Goal: Transaction & Acquisition: Purchase product/service

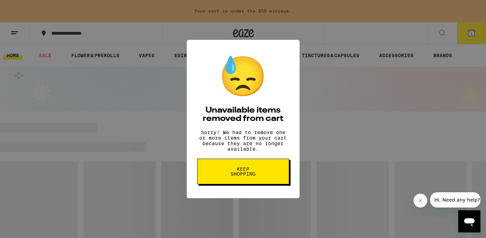
click at [246, 171] on span "Keep Shopping" at bounding box center [243, 172] width 36 height 10
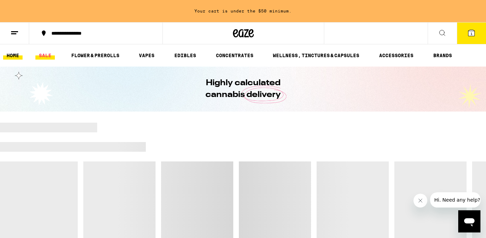
click at [45, 59] on link "SALE" at bounding box center [44, 55] width 19 height 8
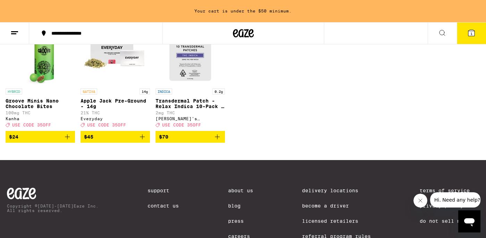
scroll to position [280, 0]
